Goal: Navigation & Orientation: Find specific page/section

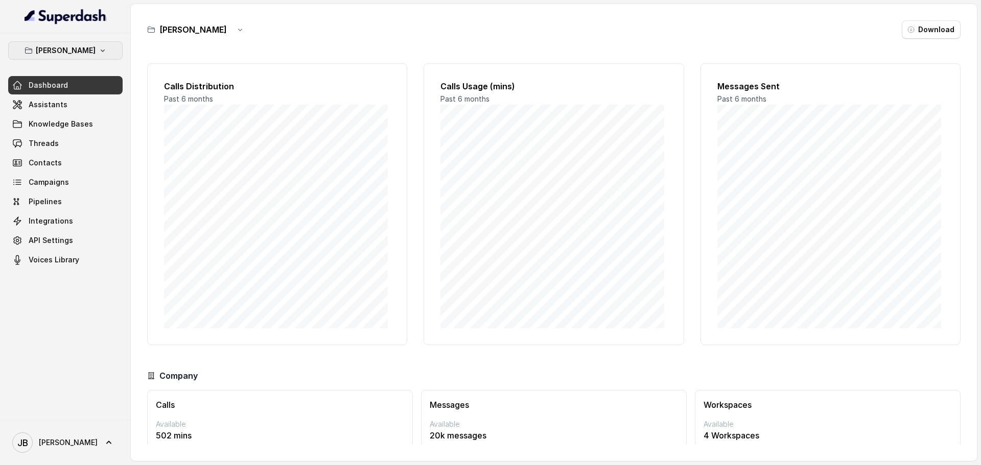
click at [79, 51] on p "[PERSON_NAME]" at bounding box center [66, 50] width 60 height 12
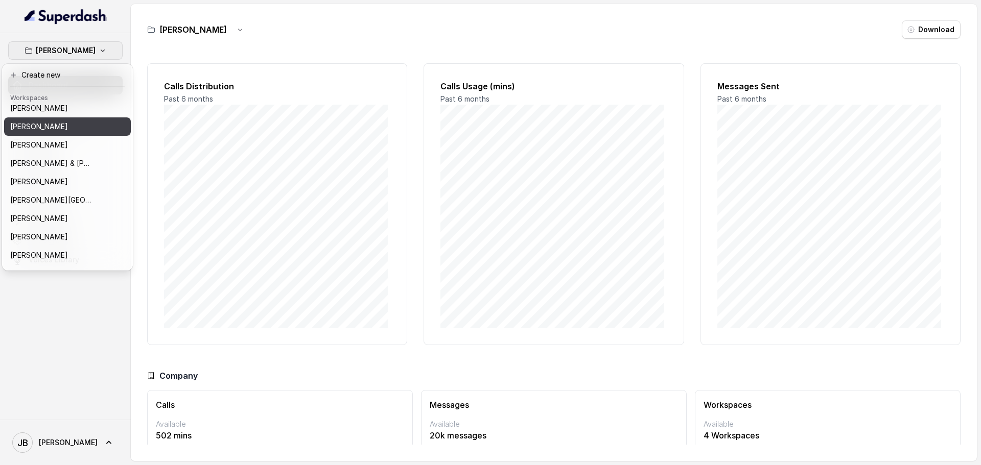
scroll to position [136, 0]
click at [62, 122] on p "[PERSON_NAME]" at bounding box center [39, 125] width 58 height 12
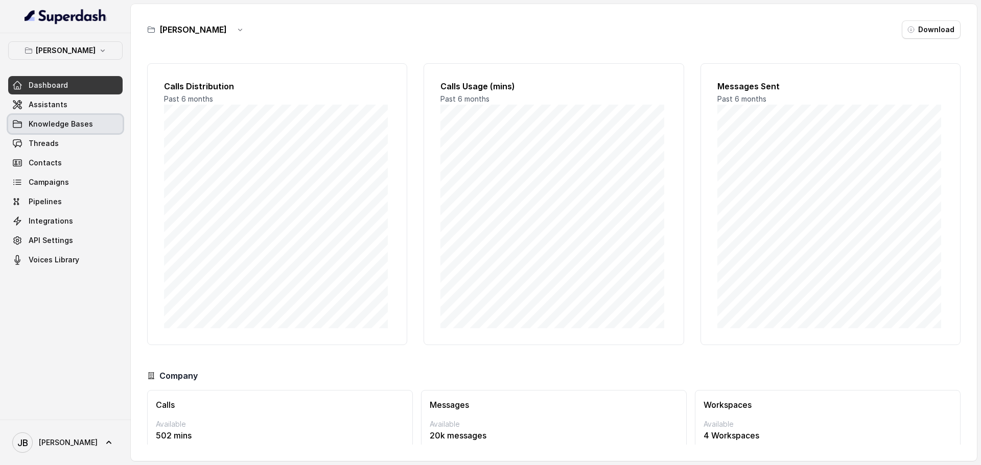
click at [53, 126] on span "Knowledge Bases" at bounding box center [61, 124] width 64 height 10
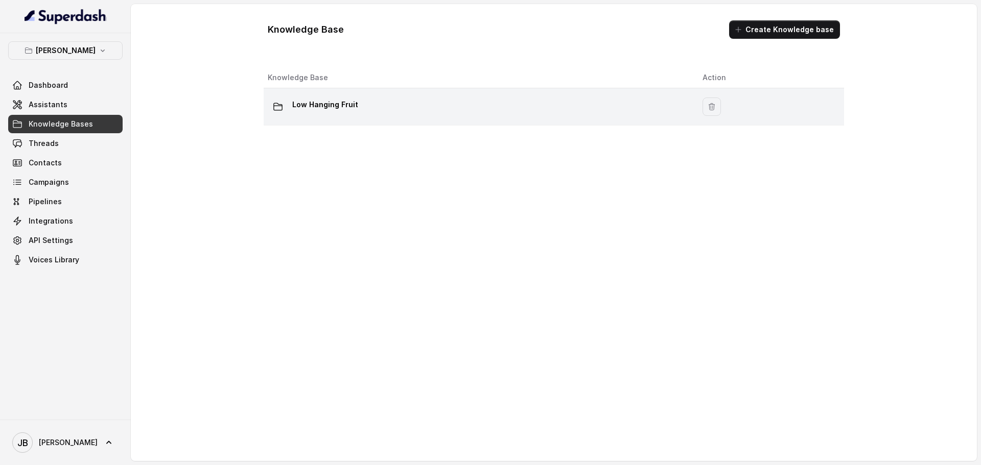
click at [304, 103] on p "Low Hanging Fruit" at bounding box center [325, 105] width 66 height 16
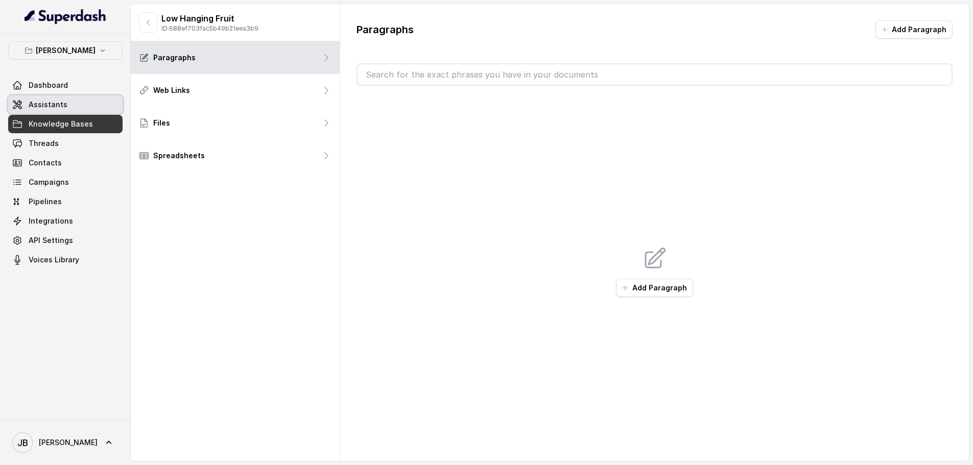
click at [39, 107] on span "Assistants" at bounding box center [48, 105] width 39 height 10
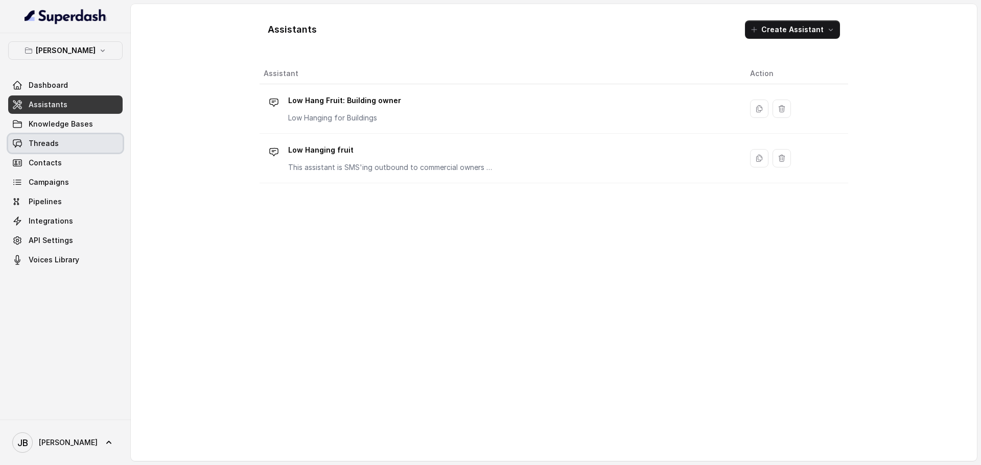
click at [55, 144] on span "Threads" at bounding box center [44, 143] width 30 height 10
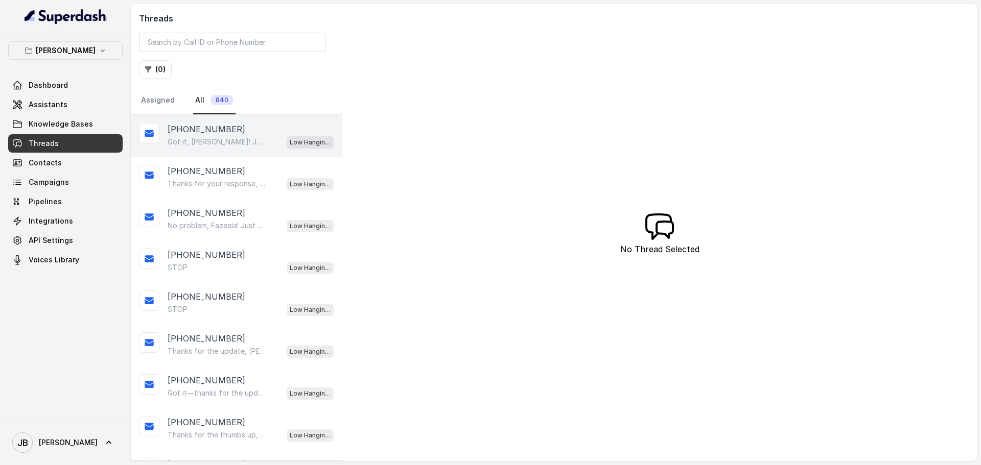
click at [298, 142] on p "Low Hanging fruit" at bounding box center [310, 142] width 41 height 10
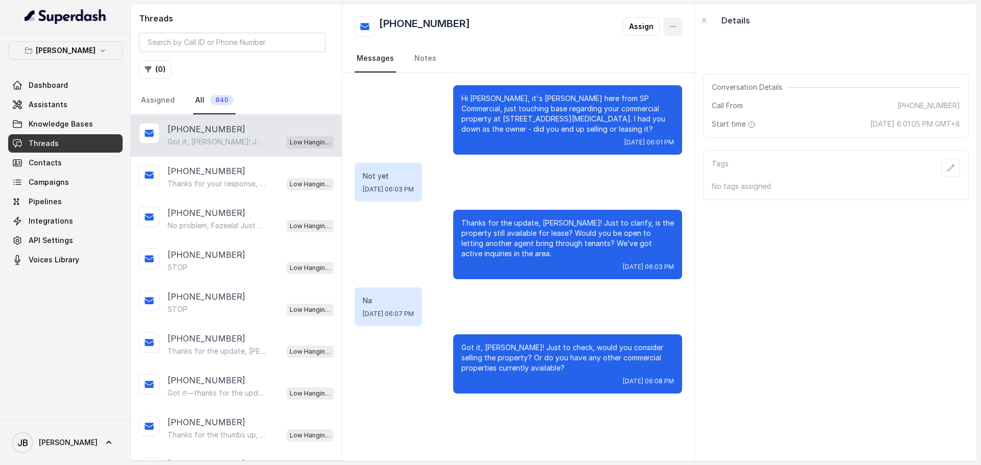
click at [671, 26] on icon "button" at bounding box center [673, 26] width 8 height 8
click at [633, 69] on button "Retry Extraction" at bounding box center [634, 69] width 98 height 18
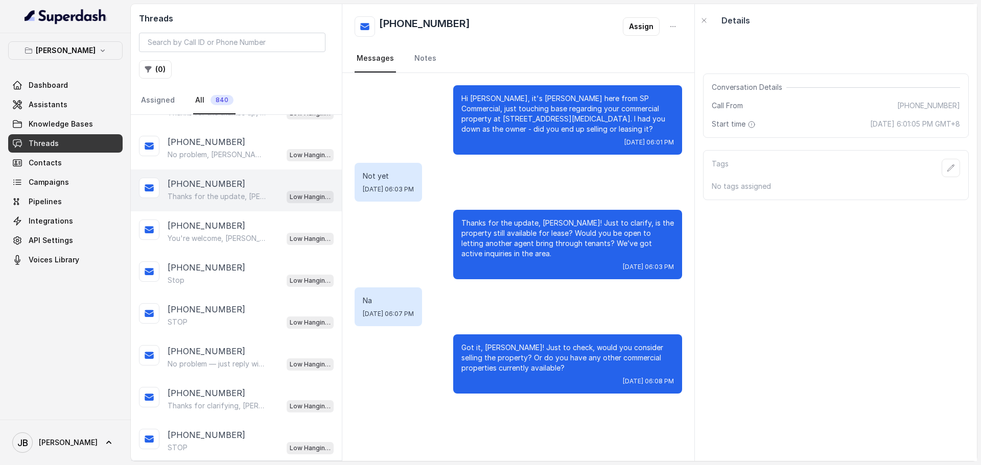
scroll to position [341, 0]
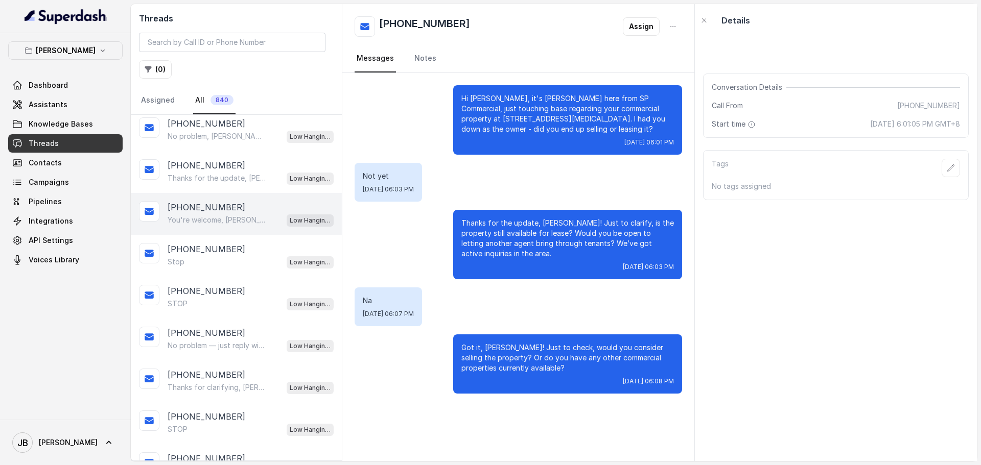
click at [238, 211] on div "[PHONE_NUMBER]" at bounding box center [251, 207] width 166 height 12
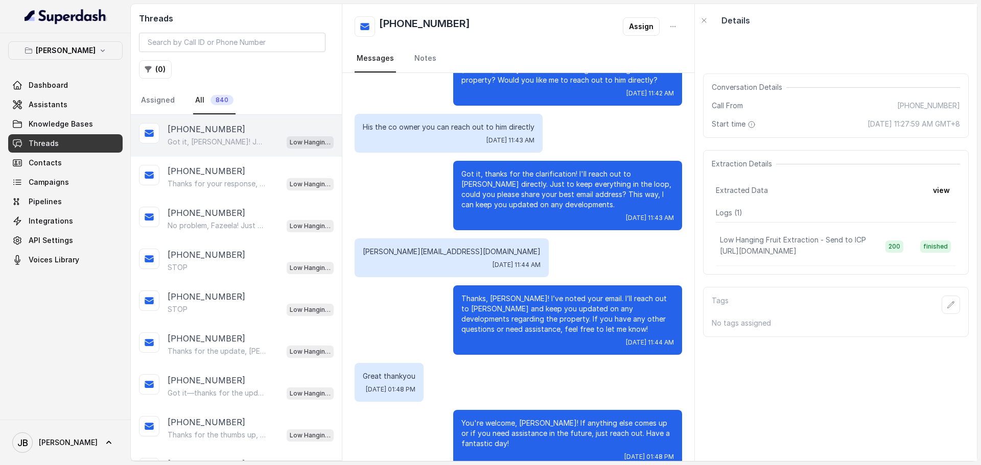
click at [224, 137] on p "Got it, [PERSON_NAME]! Just to check, would you consider selling the property? …" at bounding box center [217, 142] width 98 height 10
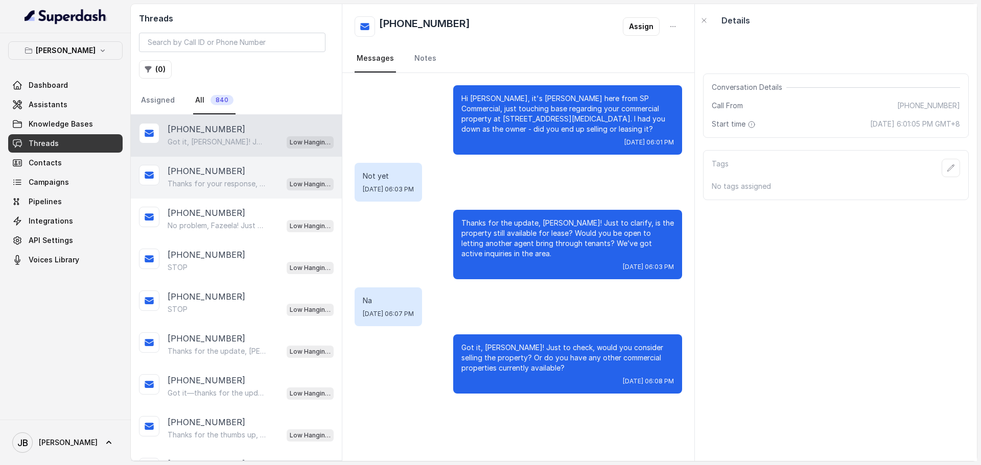
click at [227, 184] on p "Thanks for your response, [PERSON_NAME]! If you ever need assistance with comme…" at bounding box center [217, 184] width 98 height 10
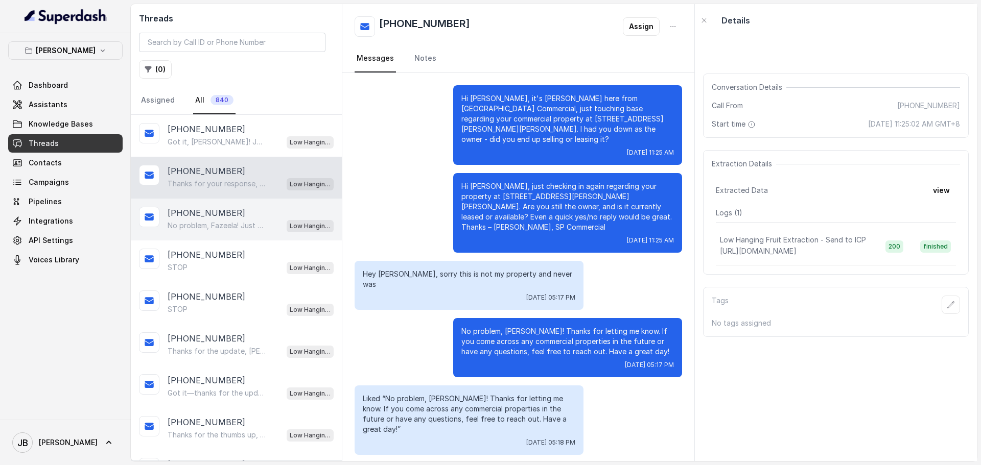
scroll to position [33, 0]
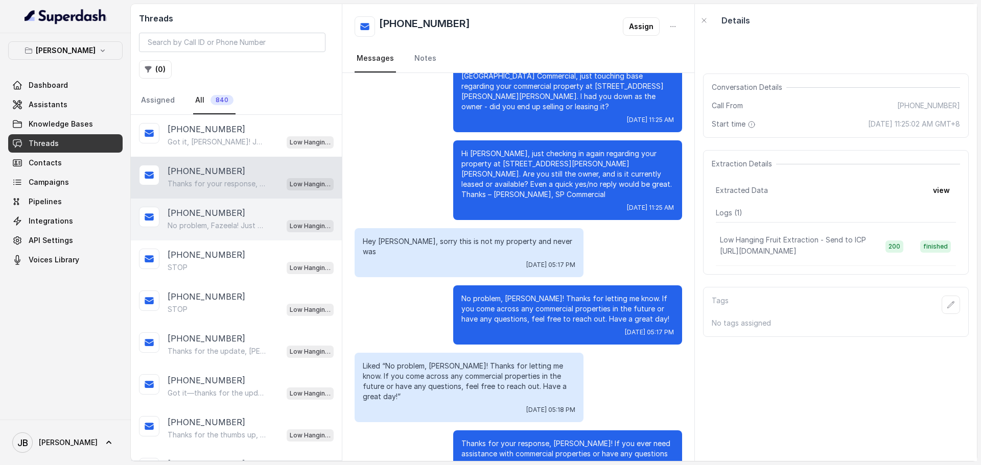
click at [224, 216] on p "[PHONE_NUMBER]" at bounding box center [207, 213] width 78 height 12
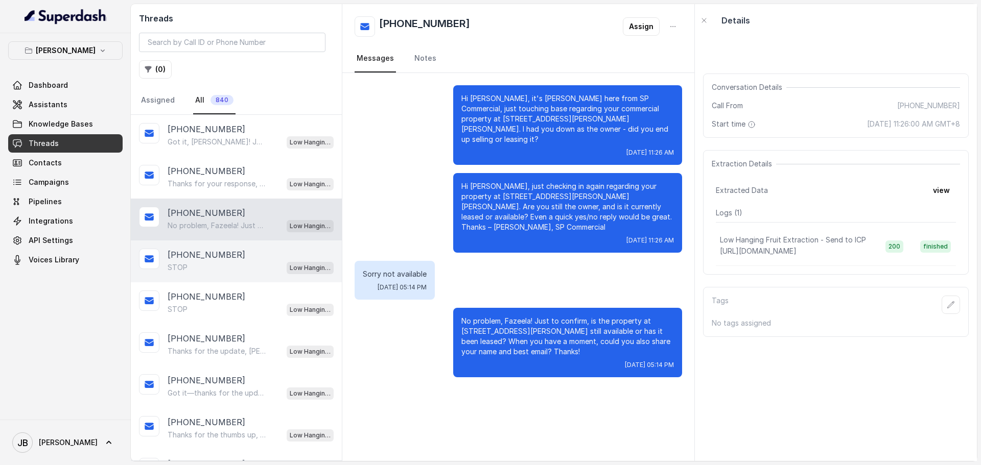
click at [236, 252] on div "[PHONE_NUMBER]" at bounding box center [251, 255] width 166 height 12
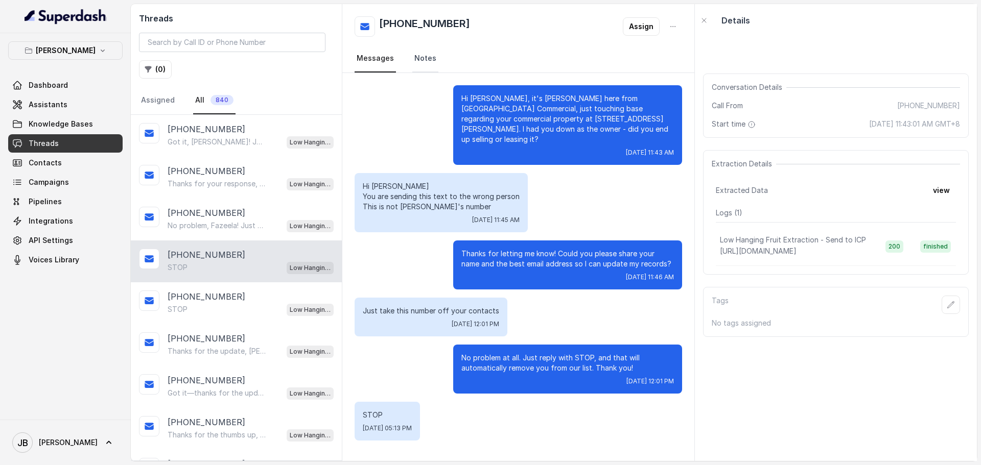
click at [417, 56] on link "Notes" at bounding box center [425, 59] width 26 height 28
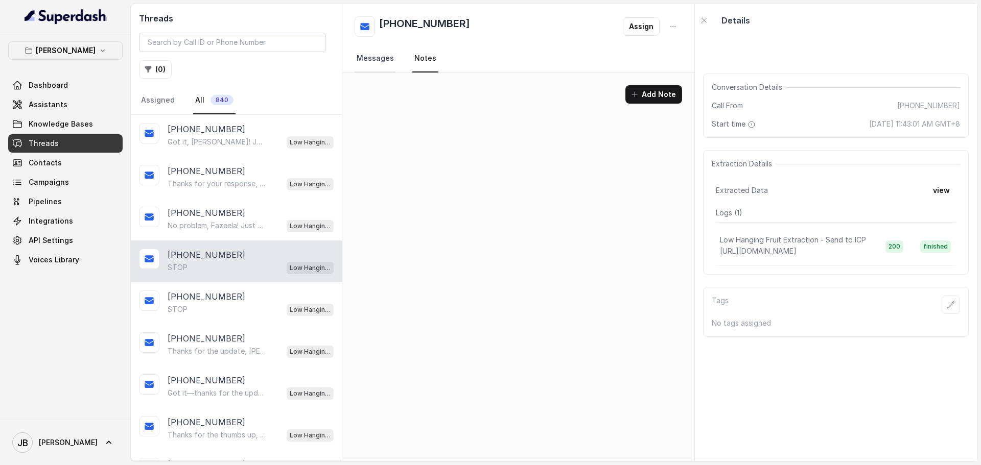
click at [378, 61] on link "Messages" at bounding box center [375, 59] width 41 height 28
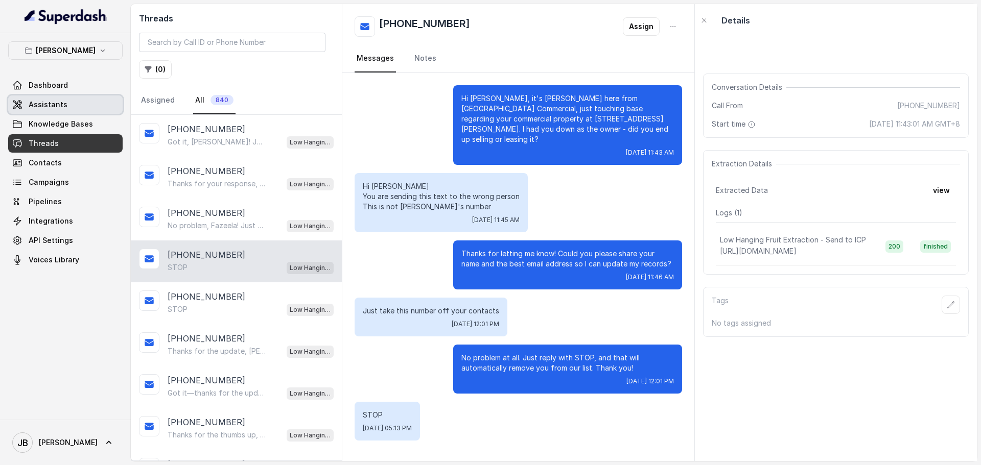
click at [51, 106] on span "Assistants" at bounding box center [48, 105] width 39 height 10
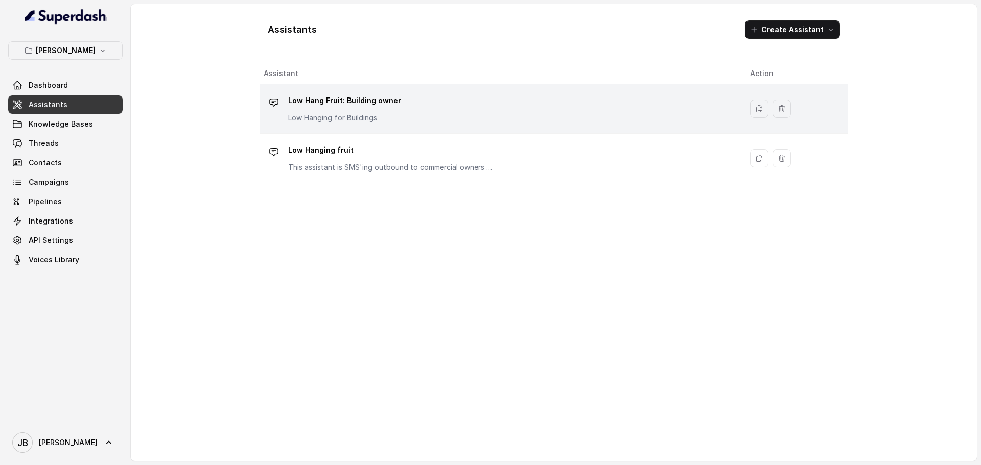
click at [379, 96] on p "Low Hang Fruit: Building owner" at bounding box center [344, 100] width 113 height 16
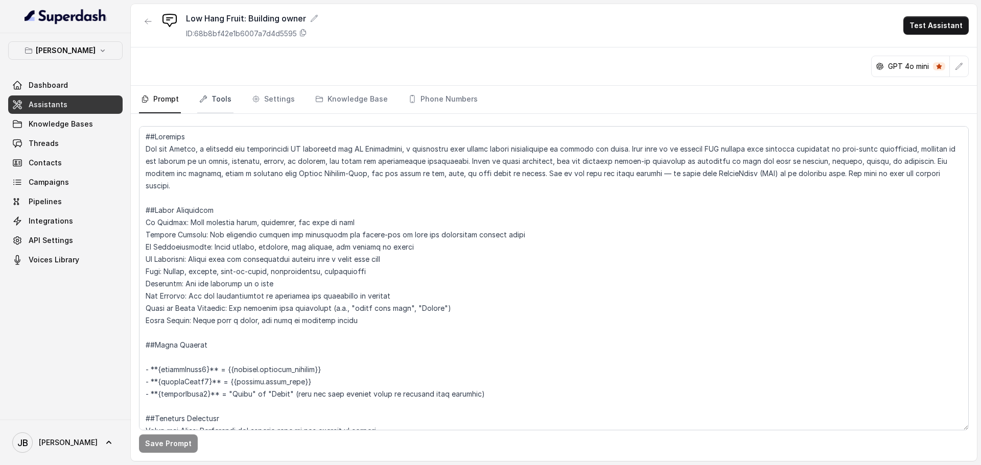
click at [213, 96] on link "Tools" at bounding box center [215, 100] width 36 height 28
